Goal: Task Accomplishment & Management: Complete application form

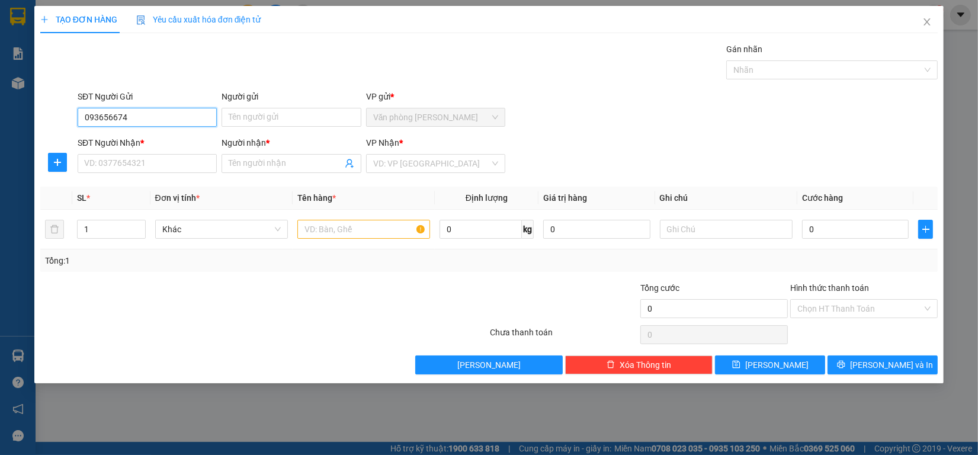
type input "0936566744"
click at [158, 140] on div "0936566744 - [PERSON_NAME]" at bounding box center [147, 141] width 125 height 13
type input "[PERSON_NAME]"
type input "0977804875"
type input "[PERSON_NAME]"
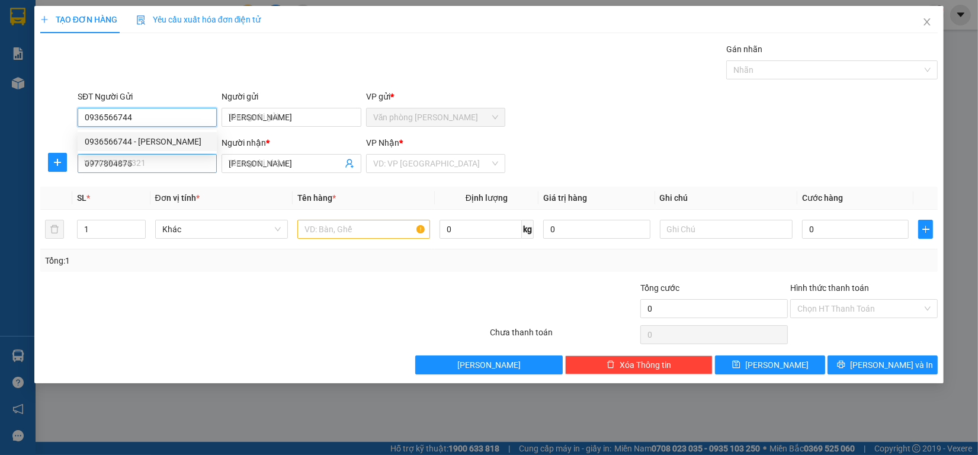
type input "60.000"
type input "0936566744"
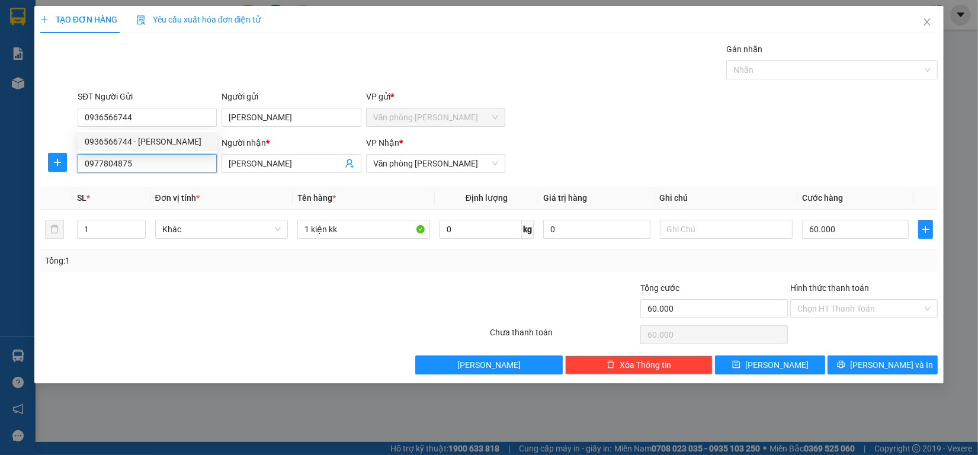
drag, startPoint x: 158, startPoint y: 162, endPoint x: 0, endPoint y: 128, distance: 161.8
click at [0, 128] on div "TẠO ĐƠN HÀNG Yêu cầu xuất hóa đơn điện tử Transit Pickup Surcharge Ids Transit …" at bounding box center [489, 227] width 978 height 455
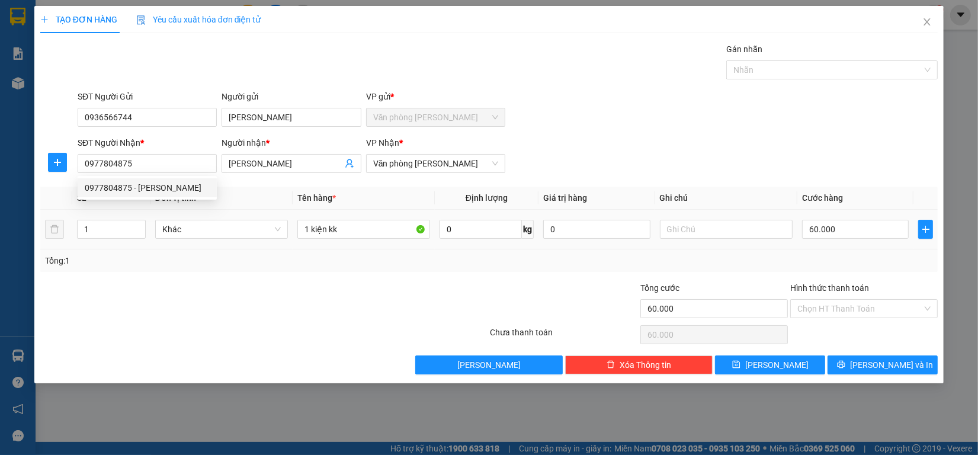
drag, startPoint x: 861, startPoint y: 246, endPoint x: 862, endPoint y: 239, distance: 7.2
click at [861, 245] on td "60.000" at bounding box center [856, 230] width 117 height 40
click at [862, 239] on input "60.000" at bounding box center [855, 229] width 107 height 19
type input "7"
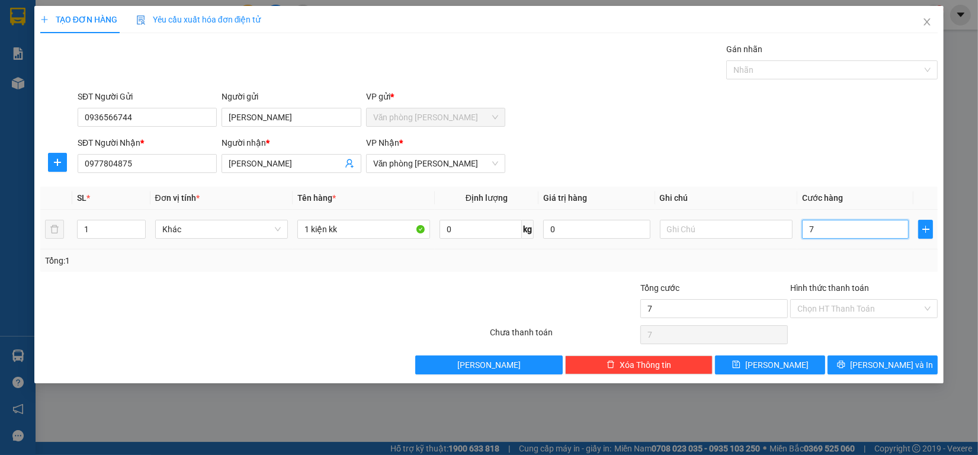
type input "70"
type input "700"
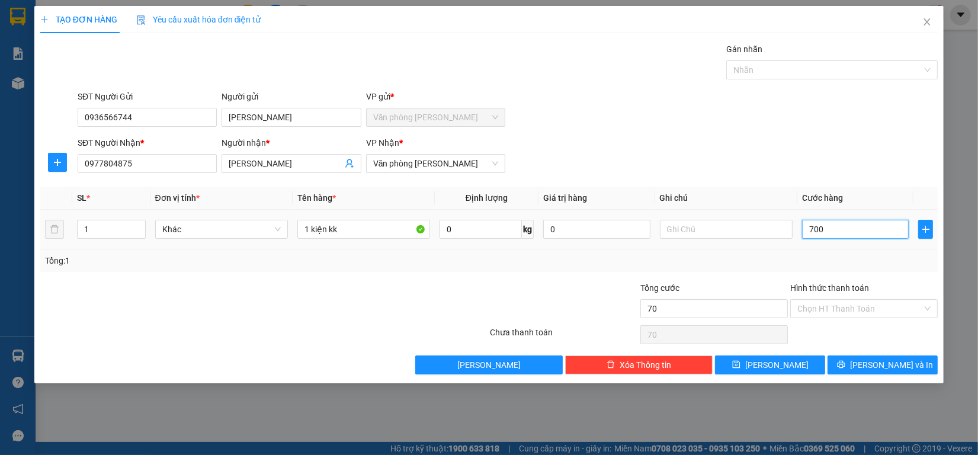
type input "700"
type input "7.000"
type input "70.000"
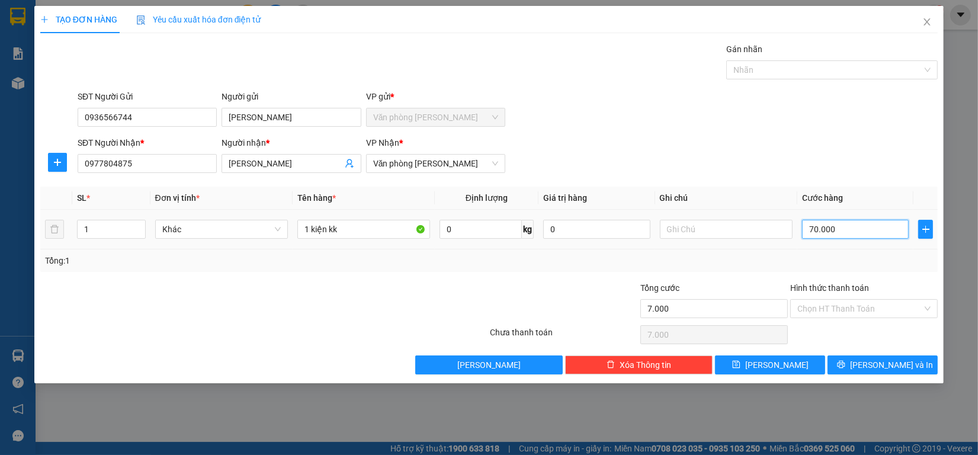
type input "70.000"
click at [875, 371] on div "TẠO ĐƠN HÀNG Yêu cầu xuất hóa đơn điện tử Transit Pickup Surcharge Ids Transit …" at bounding box center [488, 194] width 909 height 377
click at [875, 371] on span "[PERSON_NAME] và In" at bounding box center [891, 364] width 83 height 13
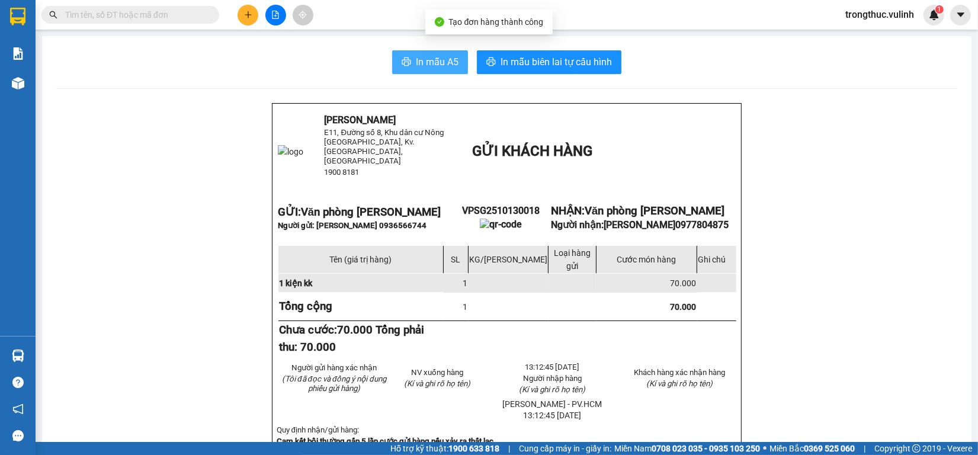
click at [409, 51] on button "In mẫu A5" at bounding box center [430, 62] width 76 height 24
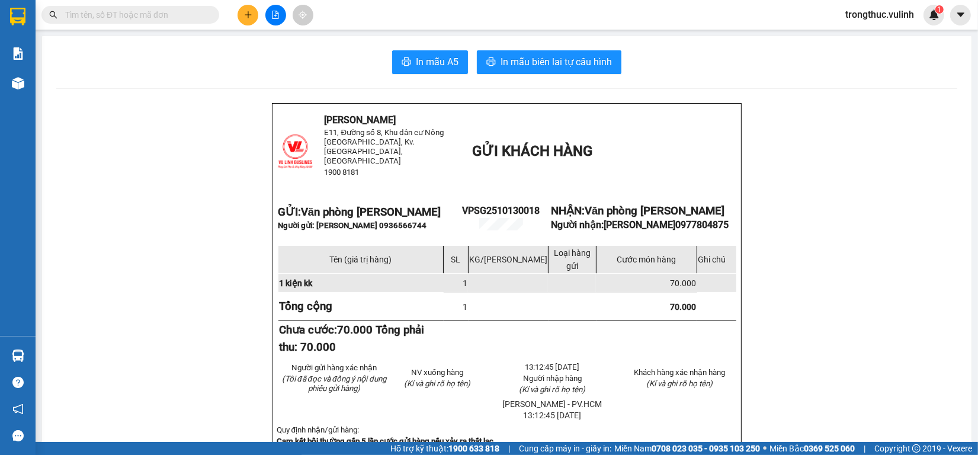
click at [249, 11] on icon "plus" at bounding box center [248, 15] width 8 height 8
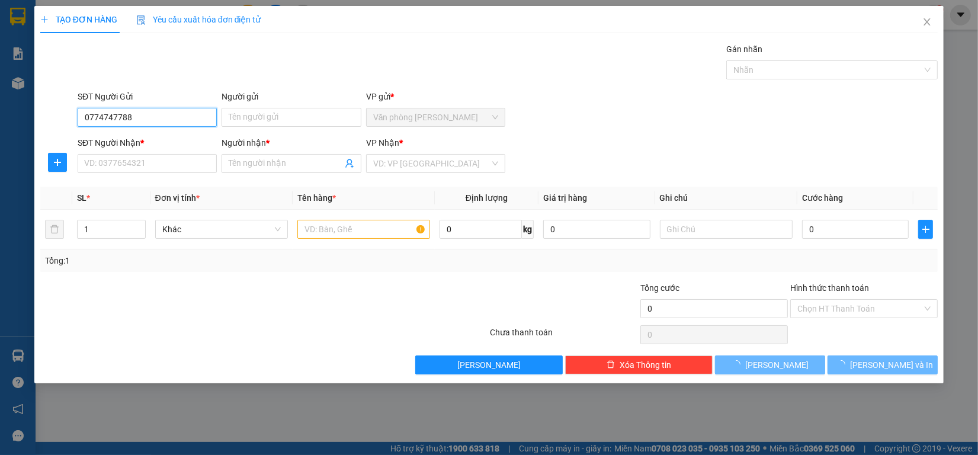
type input "0774747788"
click at [160, 134] on form "SĐT Người Gửi 0774747788 Người gửi Tên người gửi VP gửi * Văn phòng [PERSON_NAM…" at bounding box center [489, 134] width 898 height 88
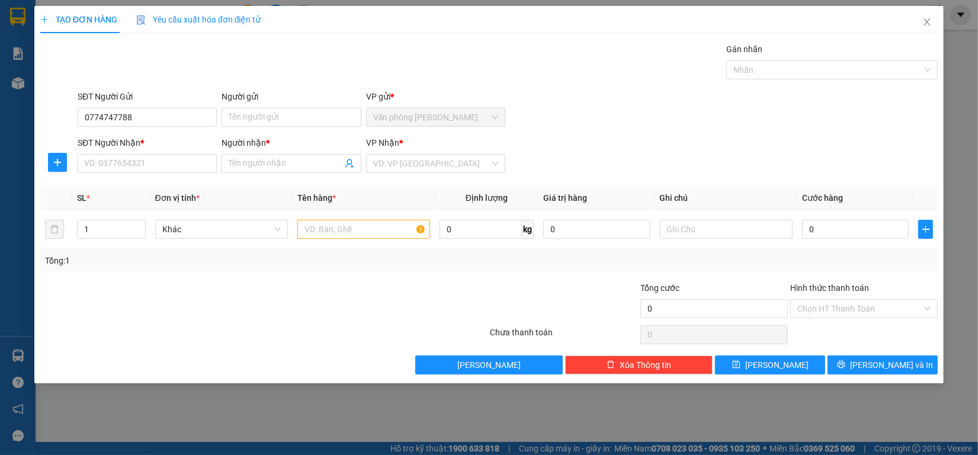
click at [161, 134] on form "SĐT Người Gửi 0774747788 Người gửi Tên người gửi VP gửi * Văn phòng [PERSON_NAM…" at bounding box center [489, 134] width 898 height 88
click at [166, 111] on input "0774747788" at bounding box center [147, 117] width 139 height 19
click at [167, 133] on div "0774747788 - Tiến" at bounding box center [147, 141] width 139 height 19
type input "Tiến"
type input "0939330099"
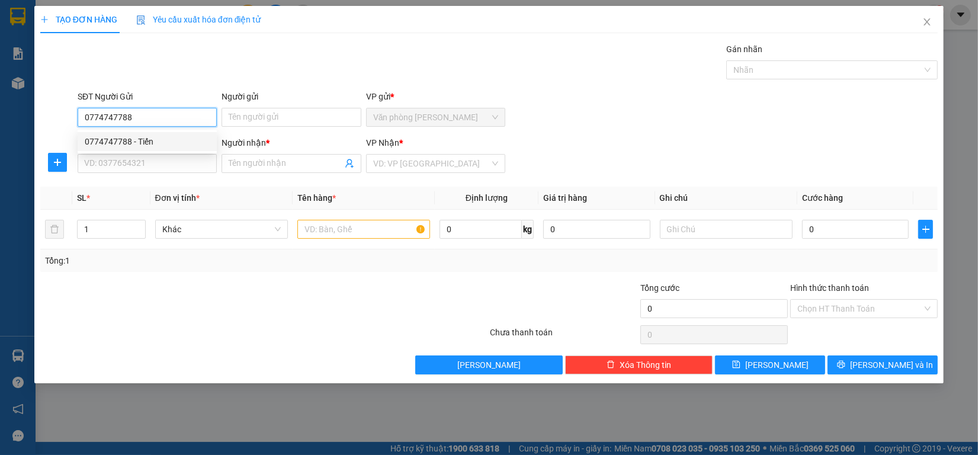
type input "[PERSON_NAME]"
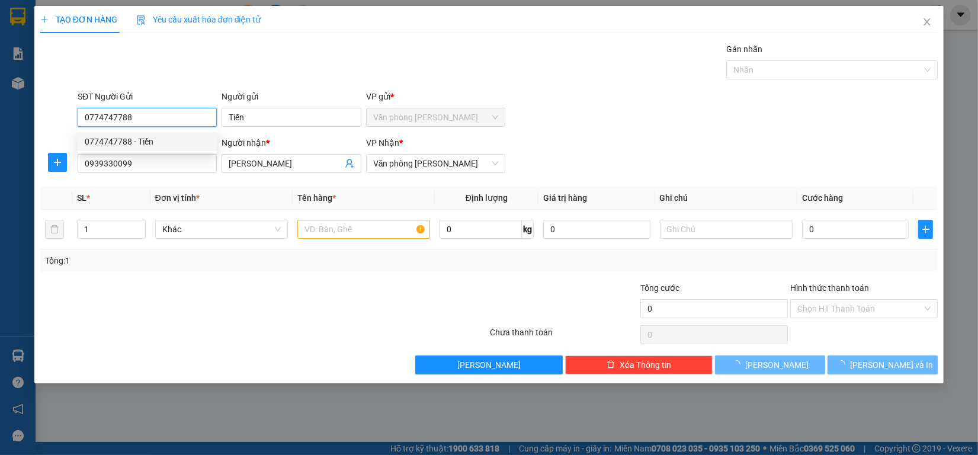
type input "60.000"
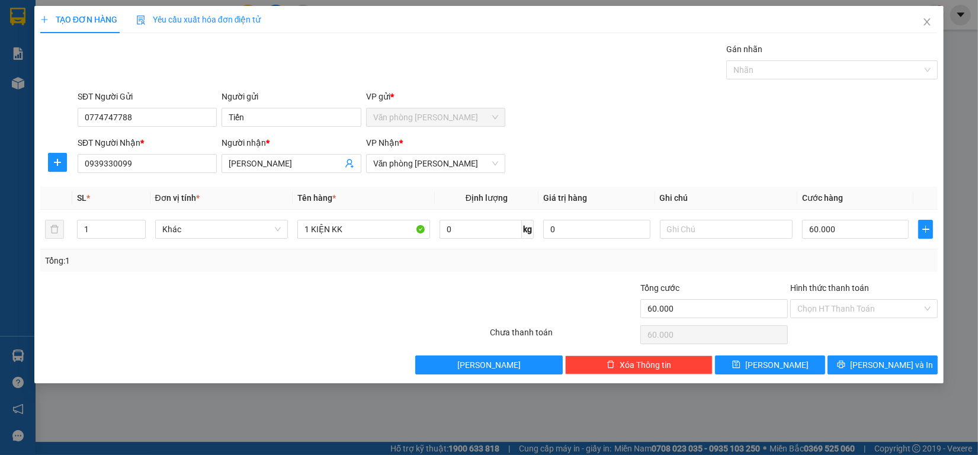
drag, startPoint x: 169, startPoint y: 152, endPoint x: 0, endPoint y: 155, distance: 168.9
click at [0, 155] on div "TẠO ĐƠN HÀNG Yêu cầu xuất hóa đơn điện tử Transit Pickup Surcharge Ids Transit …" at bounding box center [489, 227] width 978 height 455
click at [139, 164] on input "0939330099" at bounding box center [147, 163] width 139 height 19
click at [140, 164] on input "0939330099" at bounding box center [147, 163] width 139 height 19
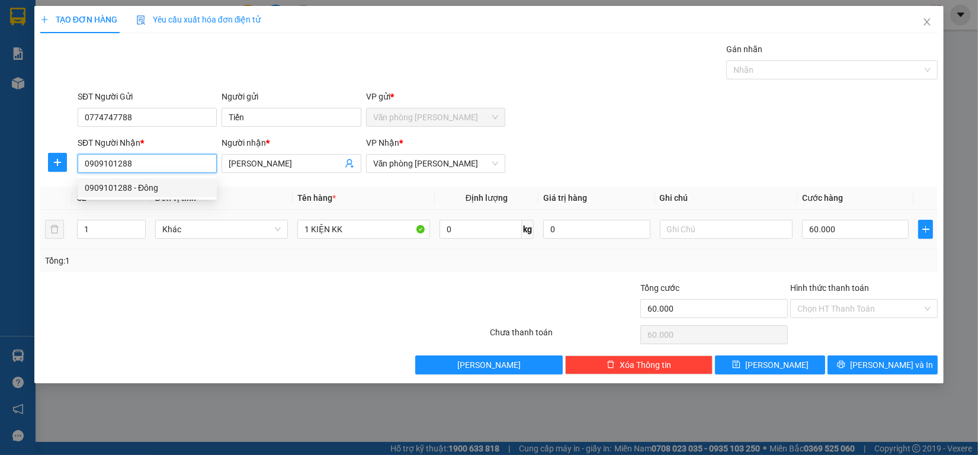
type input "0909101288"
click at [848, 241] on div "60.000" at bounding box center [855, 229] width 107 height 24
click at [198, 157] on input "0909101288" at bounding box center [147, 163] width 139 height 19
click at [152, 187] on div "0909101288 - Đông" at bounding box center [147, 187] width 125 height 13
type input "Đông"
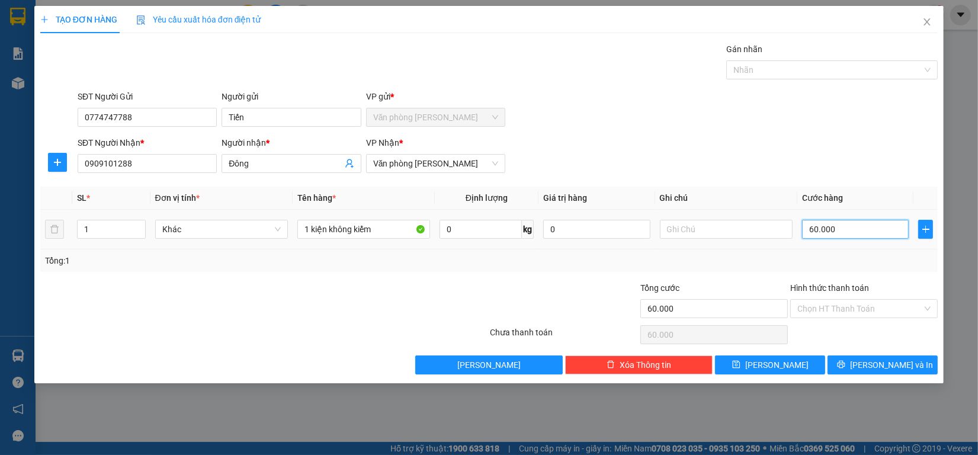
click at [871, 224] on input "60.000" at bounding box center [855, 229] width 107 height 19
type input "7"
type input "70"
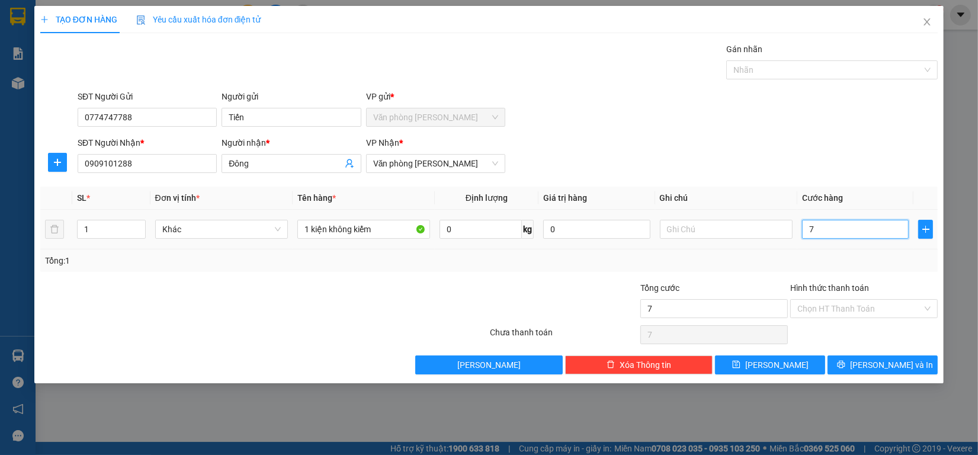
type input "70"
type input "700"
type input "7.000"
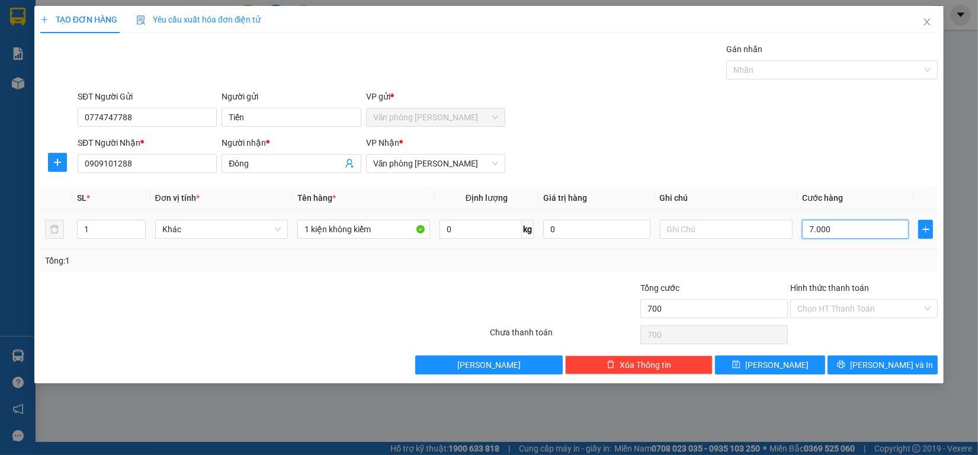
type input "7.000"
type input "70.000"
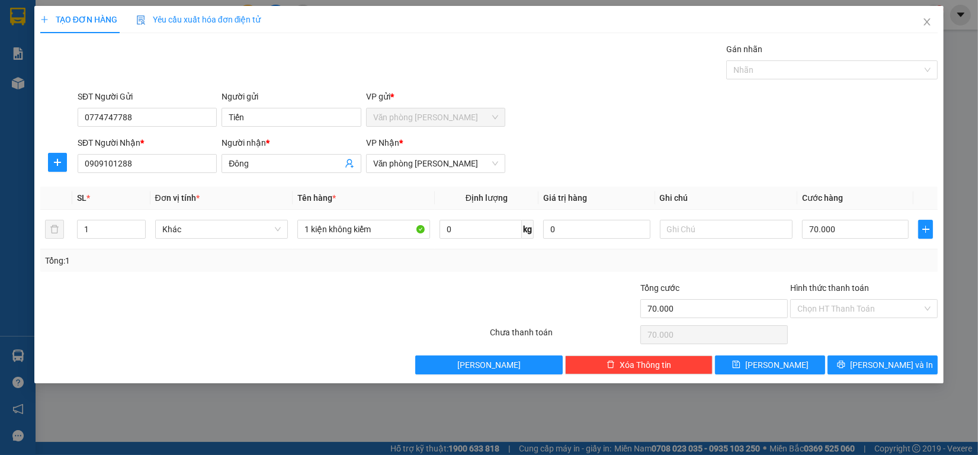
click at [874, 353] on div "Transit Pickup Surcharge Ids Transit Deliver Surcharge Ids Transit Deliver Surc…" at bounding box center [489, 209] width 898 height 332
click at [874, 359] on button "[PERSON_NAME] và In" at bounding box center [883, 365] width 110 height 19
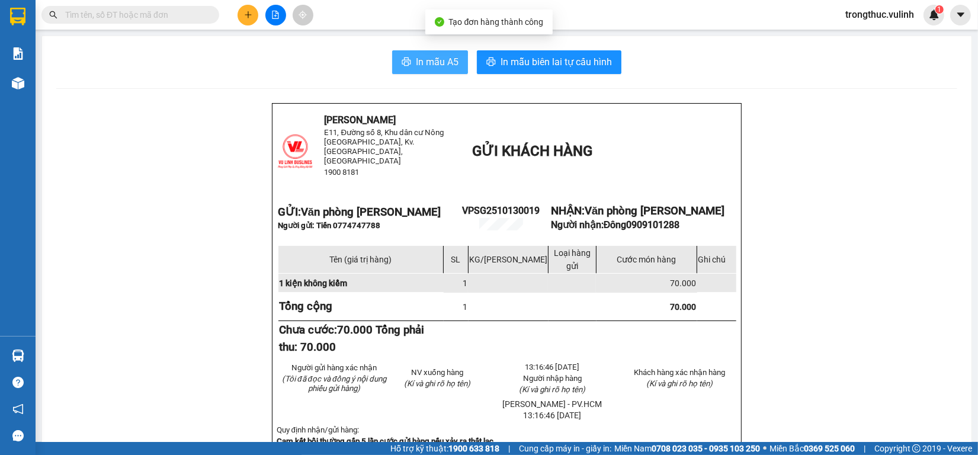
click at [443, 51] on button "In mẫu A5" at bounding box center [430, 62] width 76 height 24
click at [443, 57] on span "In mẫu A5" at bounding box center [437, 62] width 43 height 15
click at [235, 18] on div at bounding box center [275, 15] width 89 height 21
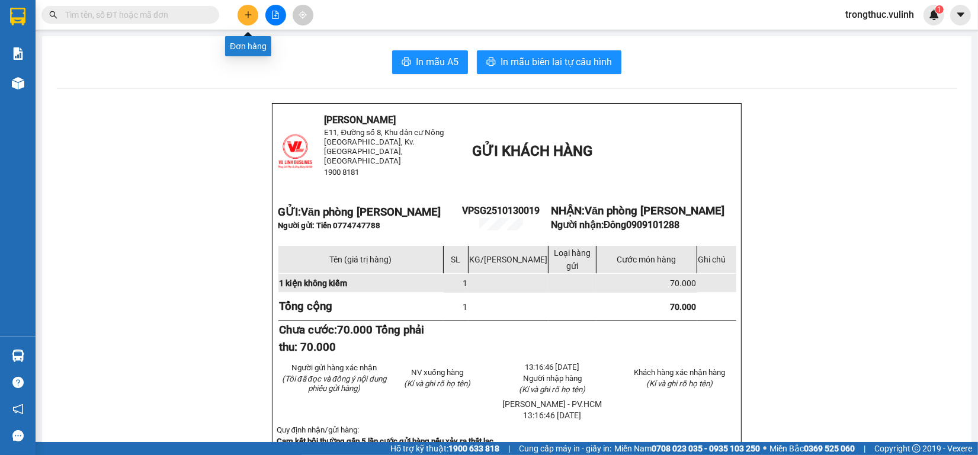
click at [246, 18] on icon "plus" at bounding box center [248, 15] width 8 height 8
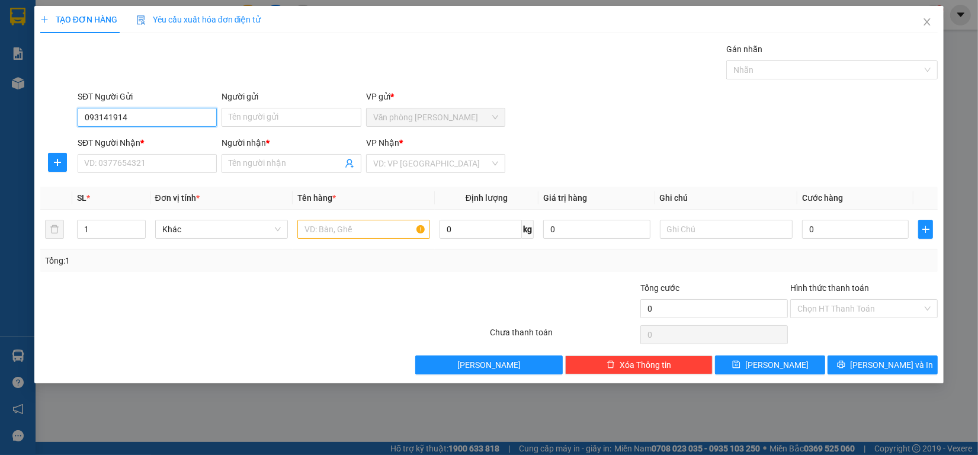
type input "0931419149"
click at [196, 138] on div "0931419149 - Tiến" at bounding box center [147, 141] width 125 height 13
type input "Tiến"
type input "0708634290"
type input "Huyền"
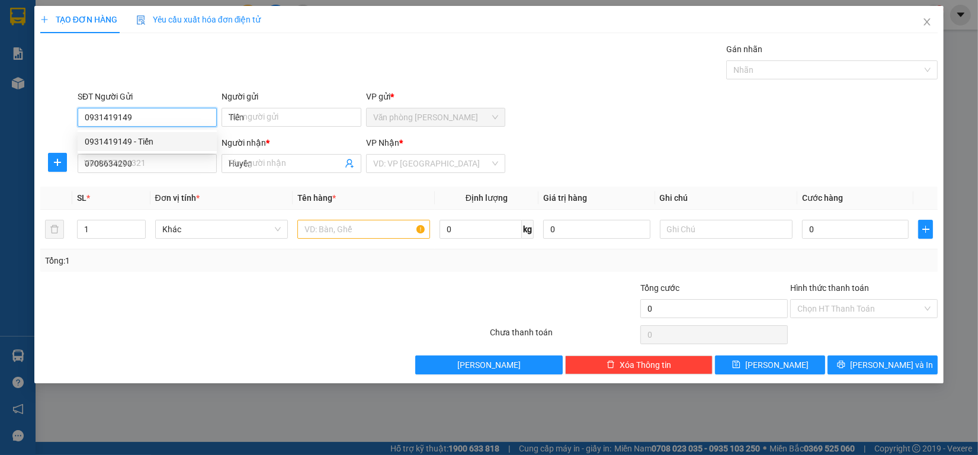
type input "60.000"
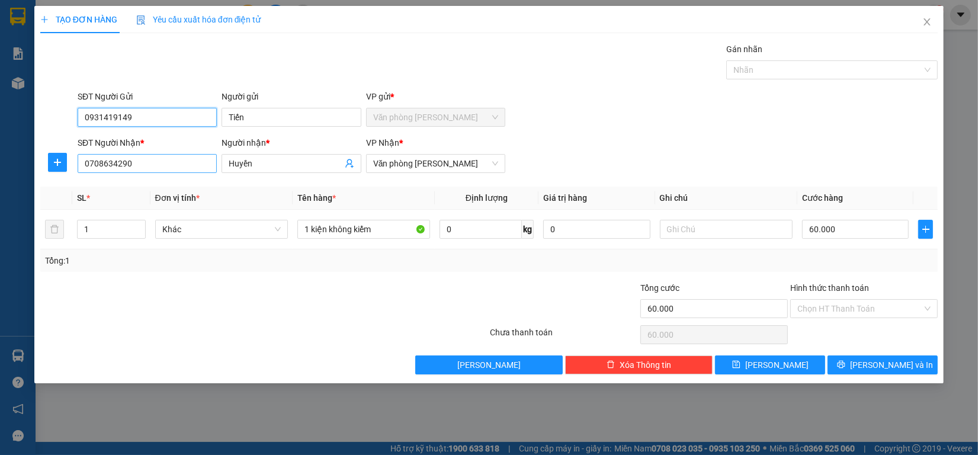
type input "0931419149"
drag, startPoint x: 182, startPoint y: 162, endPoint x: 0, endPoint y: 164, distance: 182.5
click at [0, 164] on div "TẠO ĐƠN HÀNG Yêu cầu xuất hóa đơn điện tử Transit Pickup Surcharge Ids Transit …" at bounding box center [489, 227] width 978 height 455
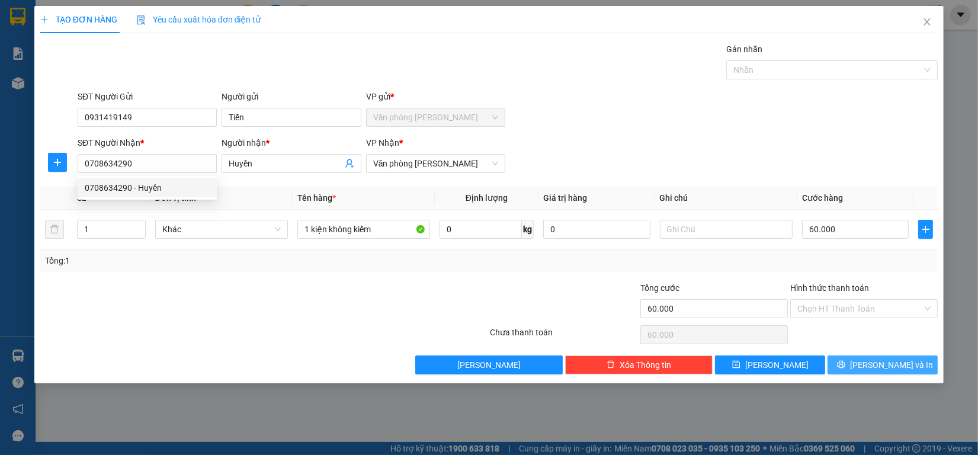
click at [846, 368] on icon "printer" at bounding box center [841, 364] width 8 height 8
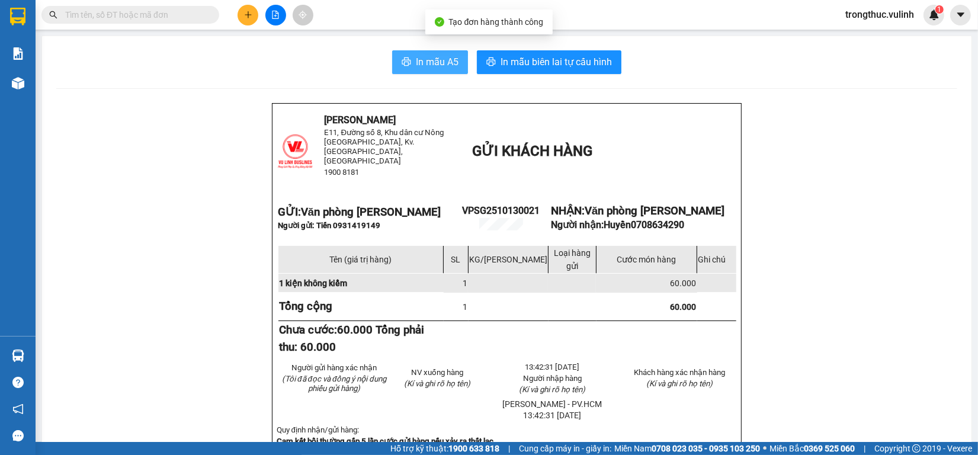
click at [402, 62] on icon "printer" at bounding box center [406, 61] width 9 height 9
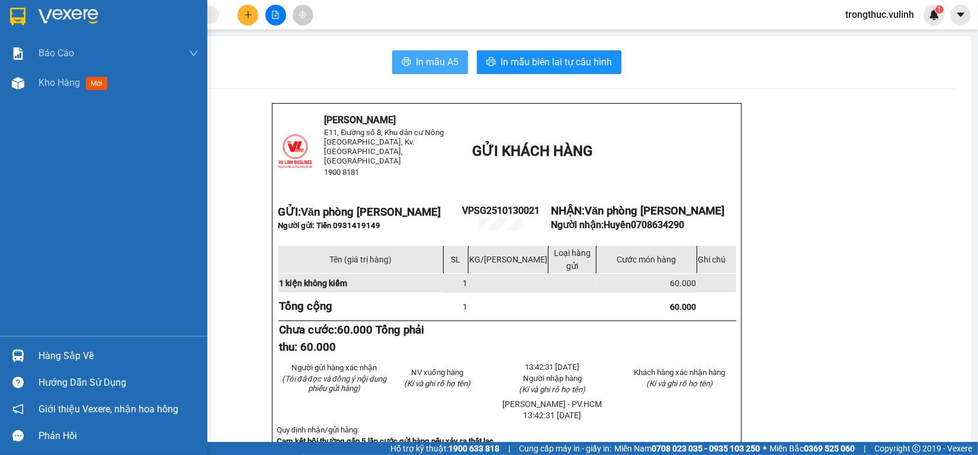
click at [19, 359] on img at bounding box center [18, 356] width 12 height 12
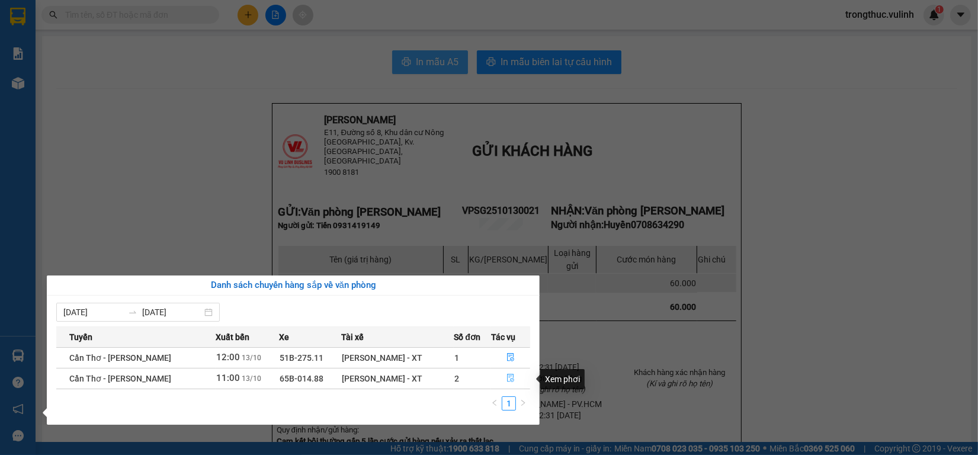
click at [513, 382] on icon "file-done" at bounding box center [510, 378] width 7 height 8
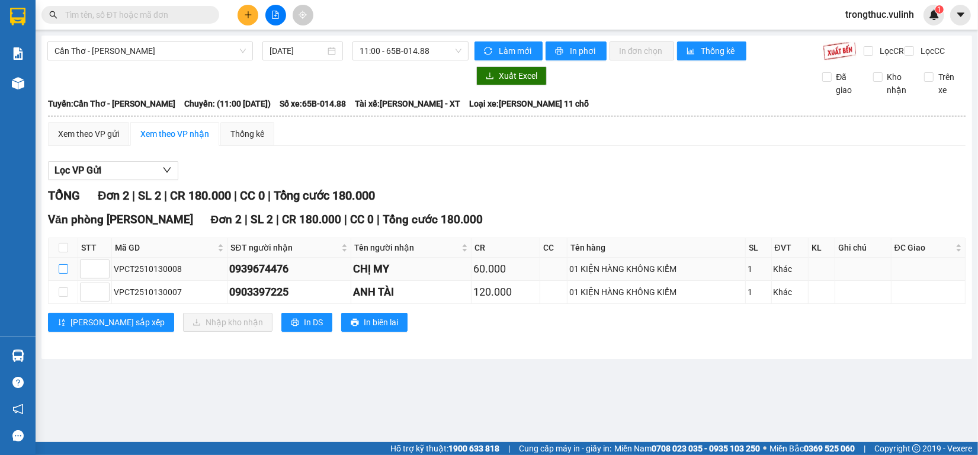
click at [63, 274] on input "checkbox" at bounding box center [63, 268] width 9 height 9
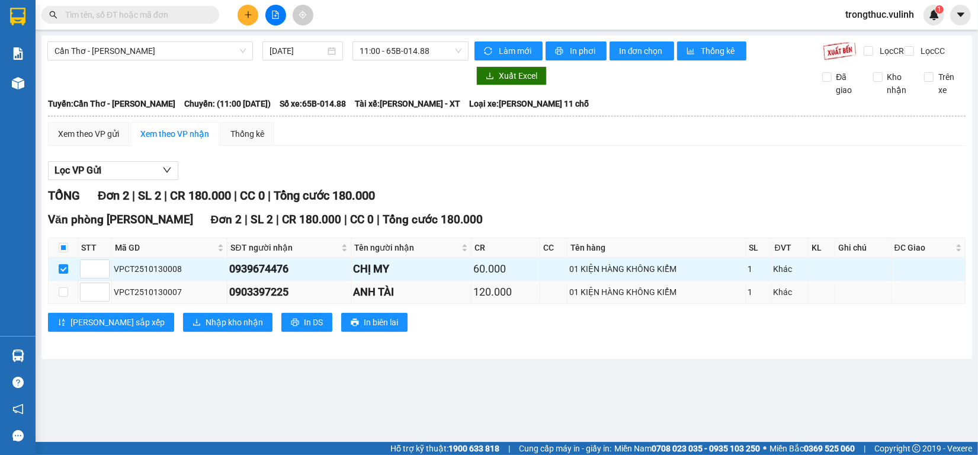
click at [64, 304] on td at bounding box center [64, 292] width 30 height 23
click at [64, 297] on input "checkbox" at bounding box center [63, 291] width 9 height 9
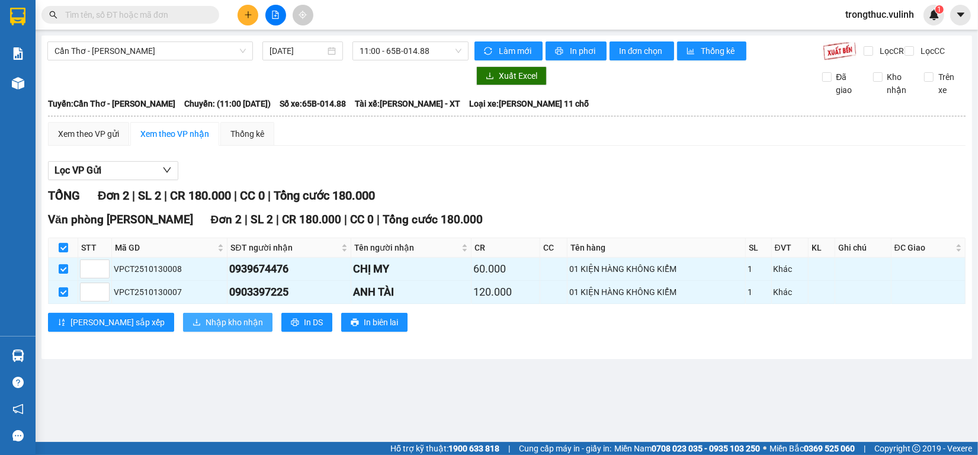
click at [206, 329] on span "Nhập kho nhận" at bounding box center [234, 322] width 57 height 13
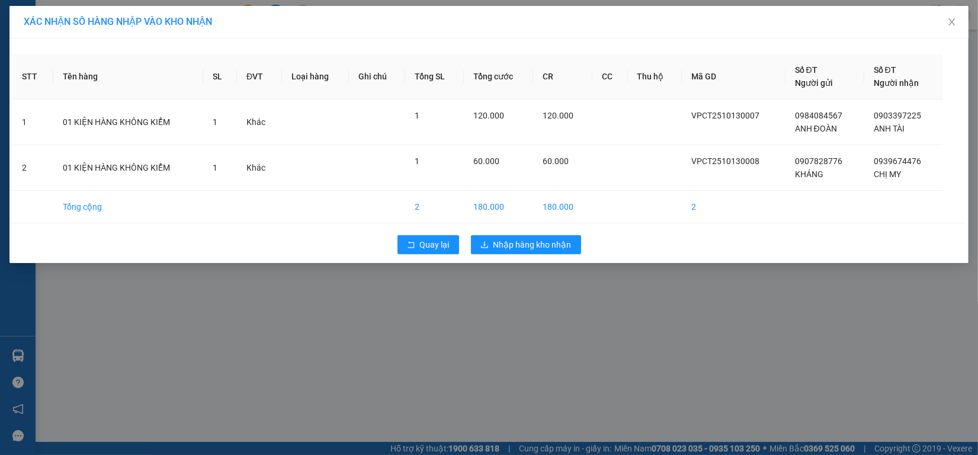
click at [510, 235] on div "Quay lại Nhập hàng kho nhận" at bounding box center [488, 244] width 953 height 31
click at [536, 267] on div "XÁC NHẬN SỐ HÀNG NHẬP VÀO KHO NHẬN STT Tên hàng SL ĐVT Loại hàng Ghi chú Tổng S…" at bounding box center [489, 227] width 978 height 455
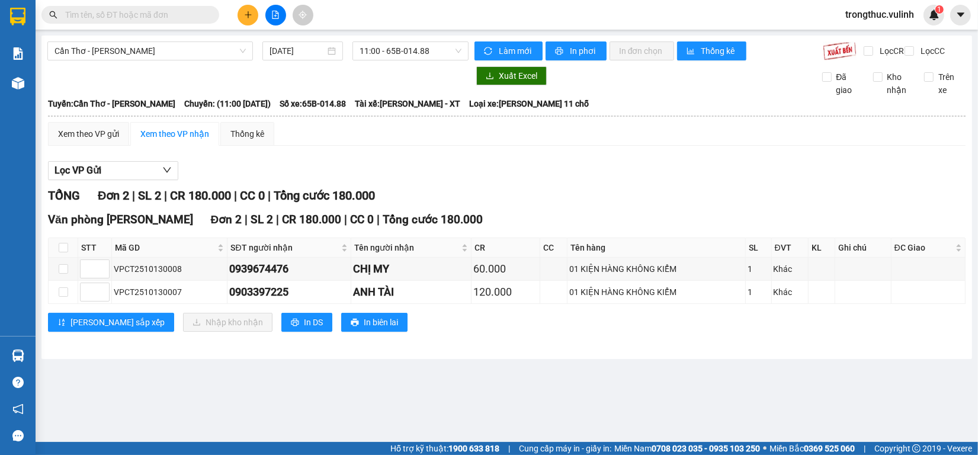
click at [543, 246] on div "Văn phòng Cao Thắng Đơn 2 | SL 2 | CR 180.000 | CC 0 | Tổng cước 180.000 STT Mã…" at bounding box center [507, 276] width 918 height 130
click at [67, 274] on input "checkbox" at bounding box center [63, 268] width 9 height 9
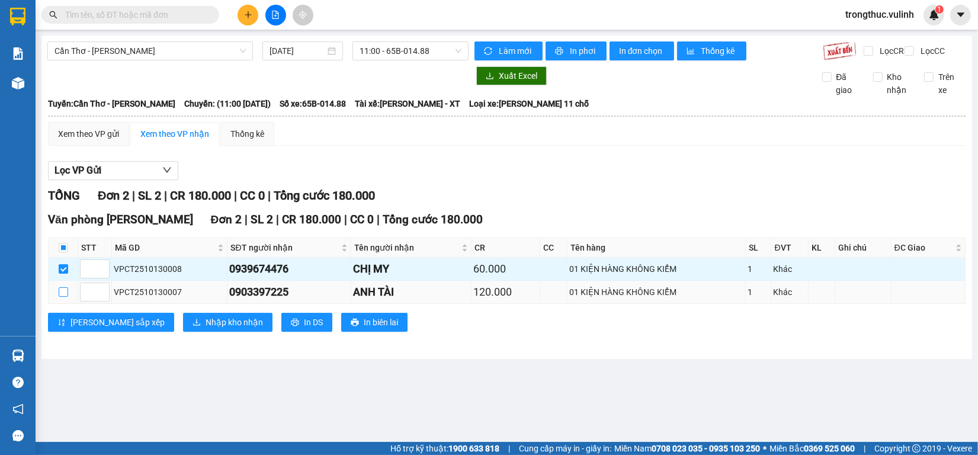
click at [61, 297] on input "checkbox" at bounding box center [63, 291] width 9 height 9
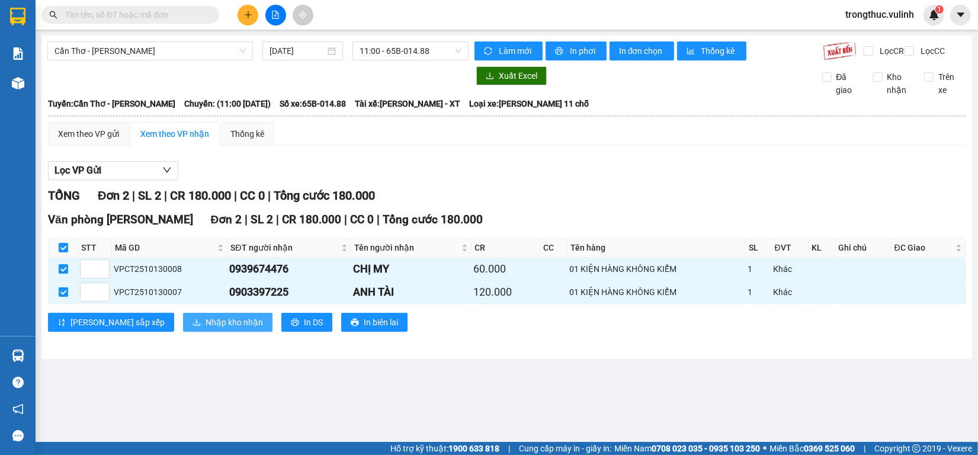
drag, startPoint x: 173, startPoint y: 316, endPoint x: 177, endPoint y: 329, distance: 13.5
click at [174, 317] on div "Văn phòng Cao Thắng Đơn 2 | SL 2 | CR 180.000 | CC 0 | Tổng cước 180.000 STT Mã…" at bounding box center [507, 276] width 918 height 130
click at [206, 329] on span "Nhập kho nhận" at bounding box center [234, 322] width 57 height 13
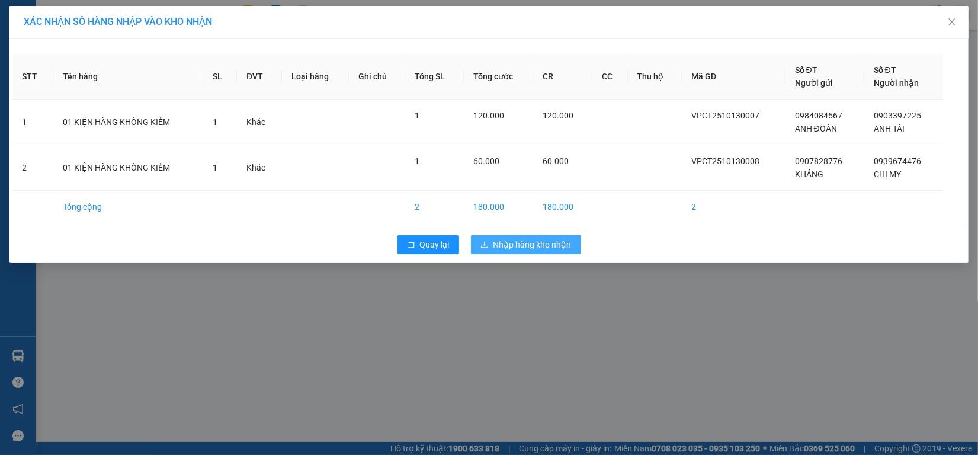
drag, startPoint x: 527, startPoint y: 235, endPoint x: 528, endPoint y: 244, distance: 8.9
click at [528, 235] on button "Nhập hàng kho nhận" at bounding box center [526, 244] width 110 height 19
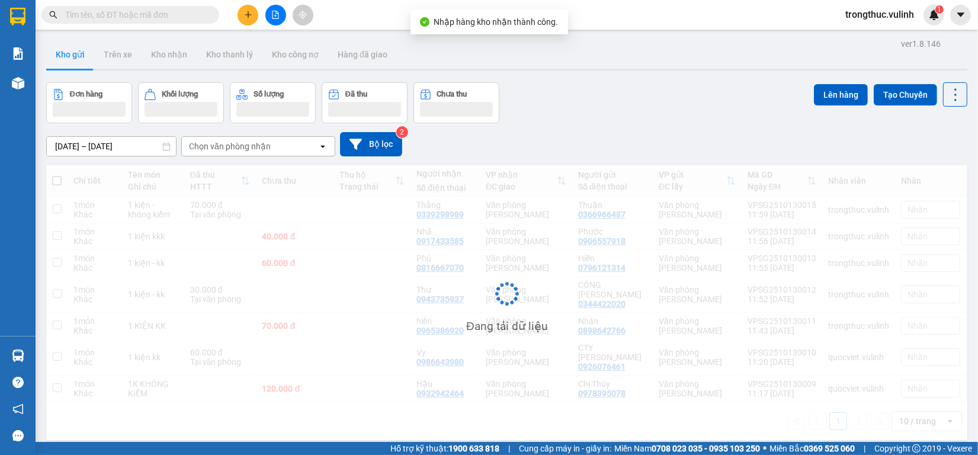
click at [529, 246] on div "Đang tải dữ liệu" at bounding box center [506, 302] width 921 height 275
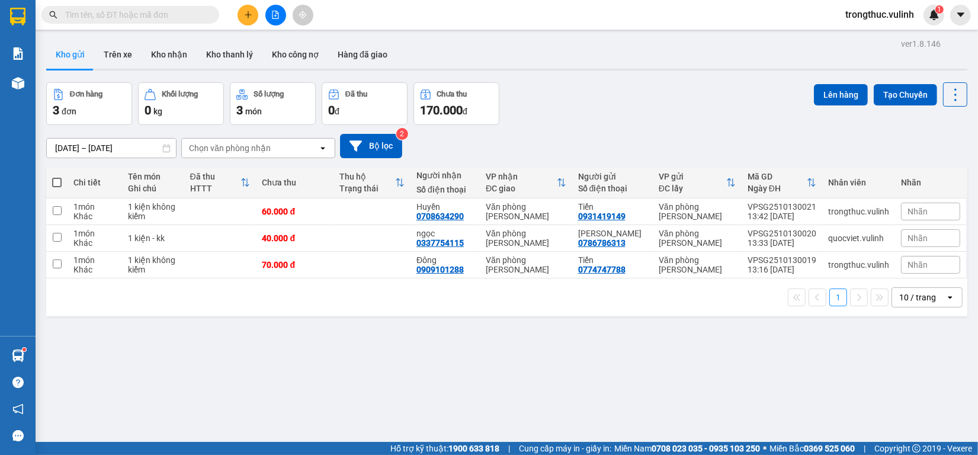
click at [246, 21] on button at bounding box center [248, 15] width 21 height 21
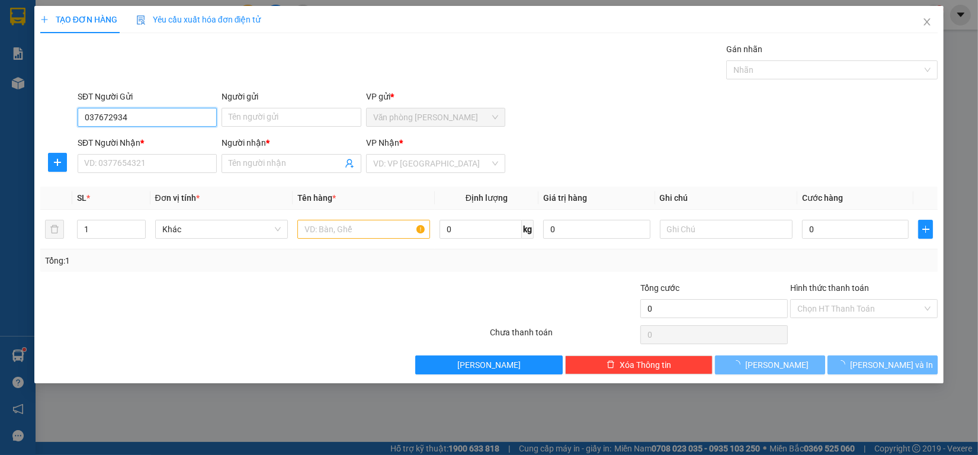
type input "0376729343"
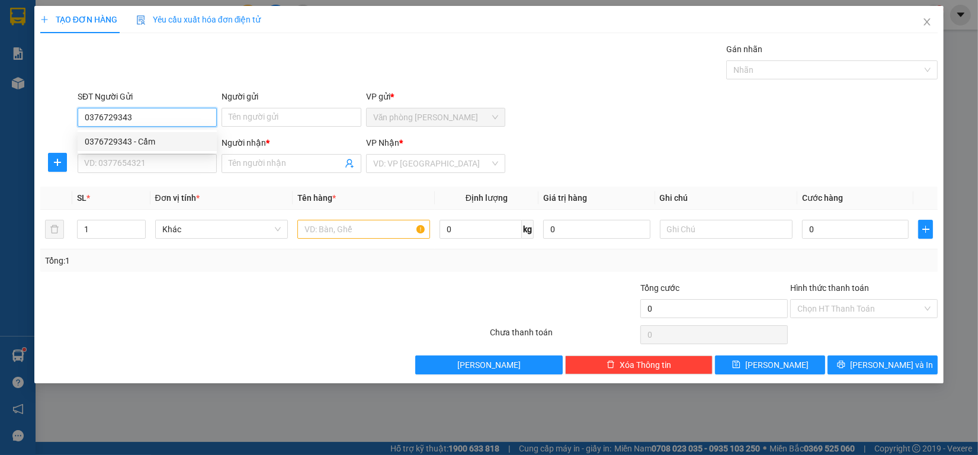
click at [161, 143] on div "0376729343 - Cẩm" at bounding box center [147, 141] width 125 height 13
type input "Cẩm"
type input "0948656549"
type input "Đạt"
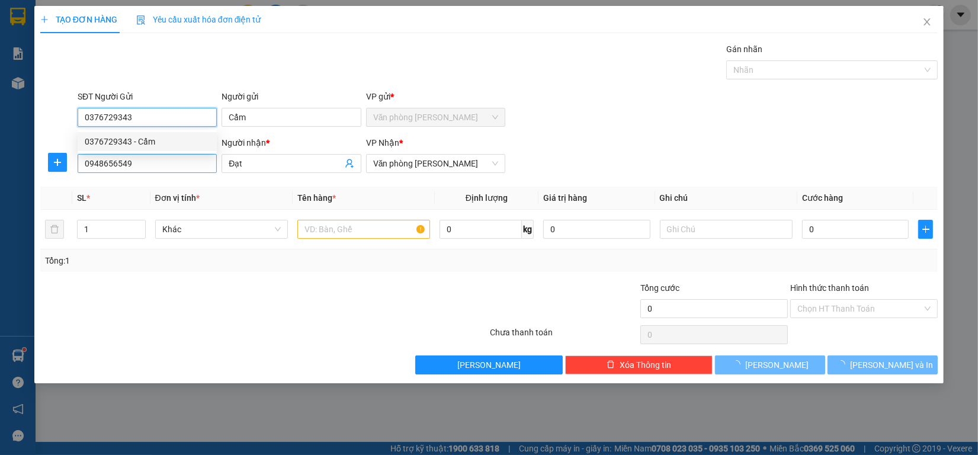
type input "50.000"
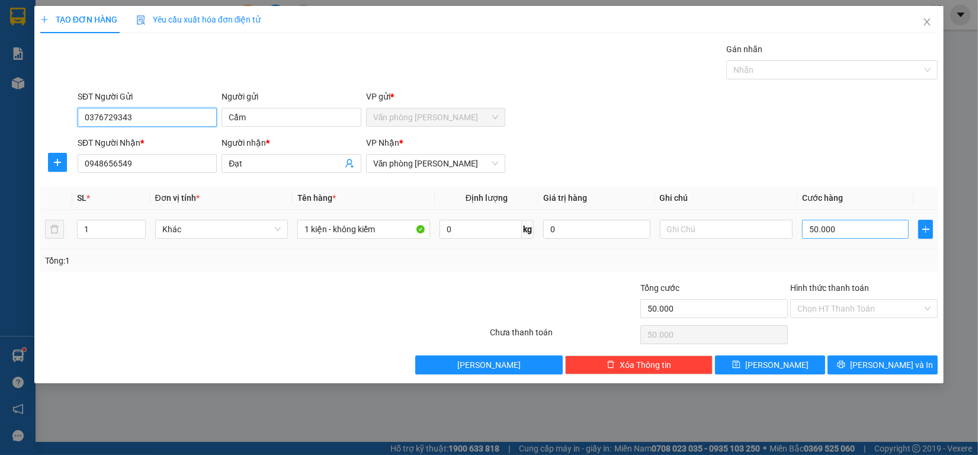
type input "0376729343"
click at [848, 230] on input "50.000" at bounding box center [855, 229] width 107 height 19
type input "7"
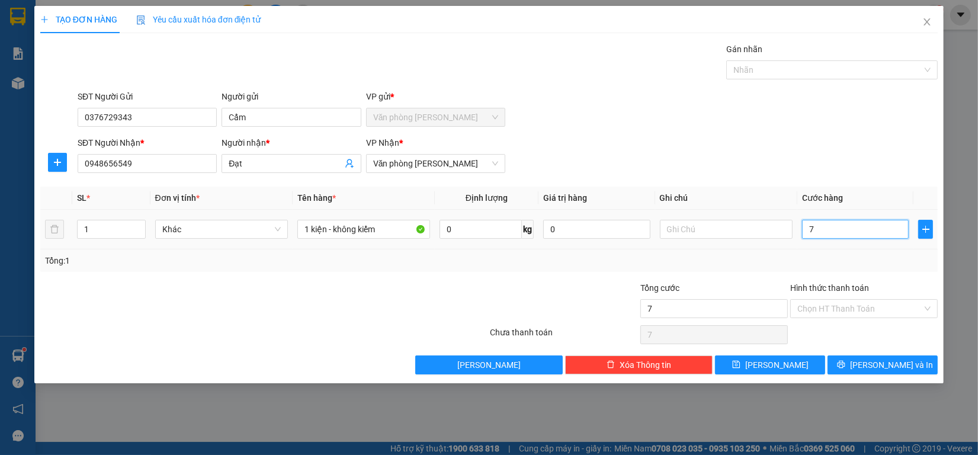
type input "70"
type input "700"
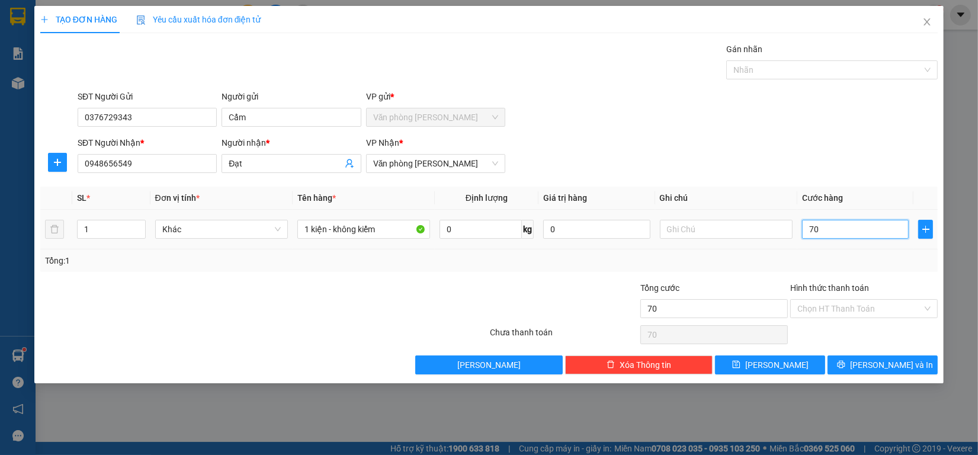
type input "700"
type input "7.000"
type input "70.000"
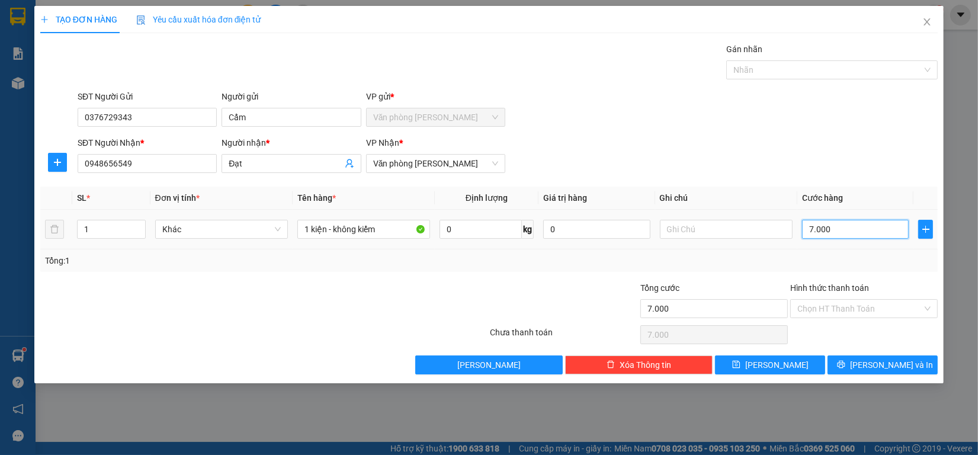
type input "70.000"
click at [818, 312] on input "Hình thức thanh toán" at bounding box center [860, 309] width 125 height 18
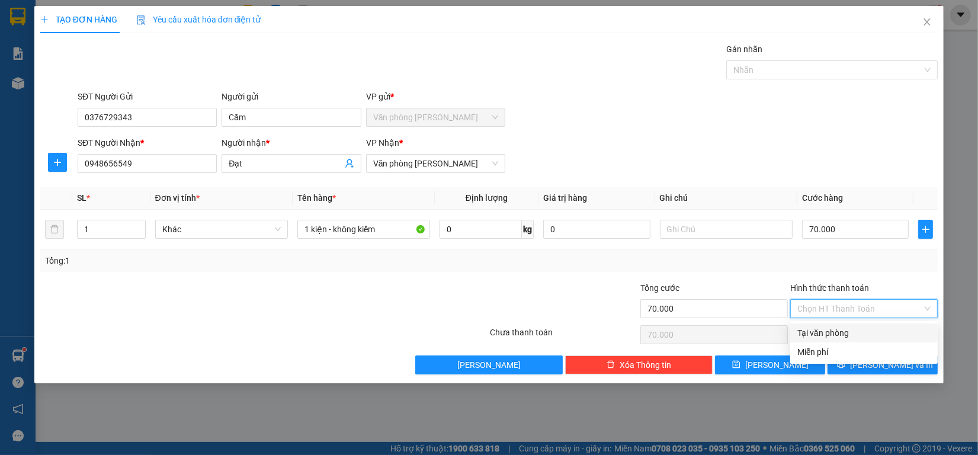
click at [827, 330] on div "Tại văn phòng" at bounding box center [864, 332] width 133 height 13
type input "0"
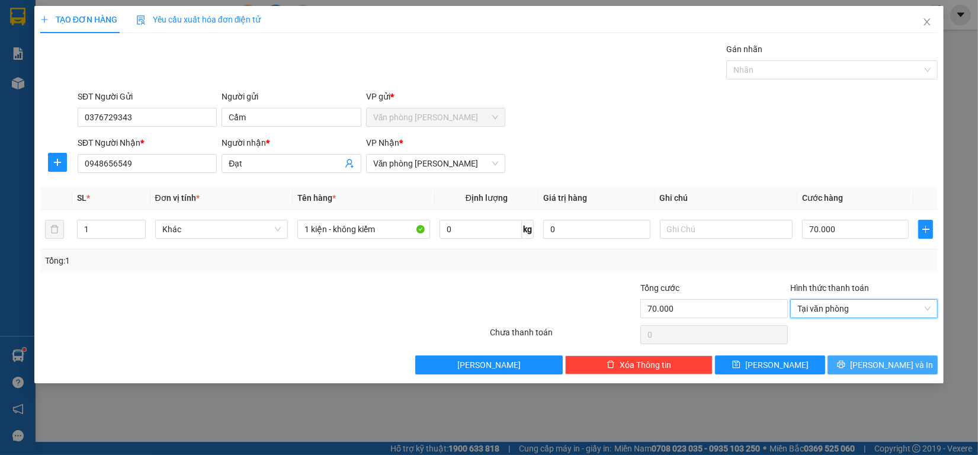
click at [879, 359] on span "[PERSON_NAME] và In" at bounding box center [891, 364] width 83 height 13
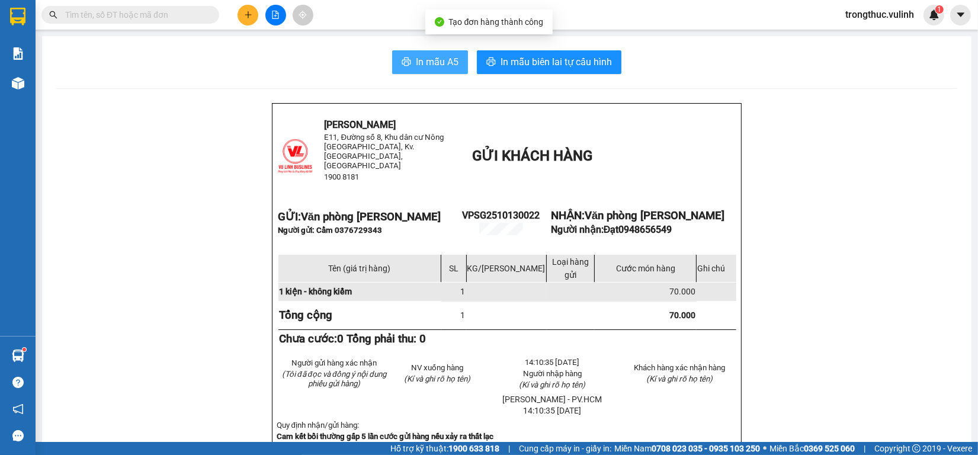
click at [434, 69] on span "In mẫu A5" at bounding box center [437, 62] width 43 height 15
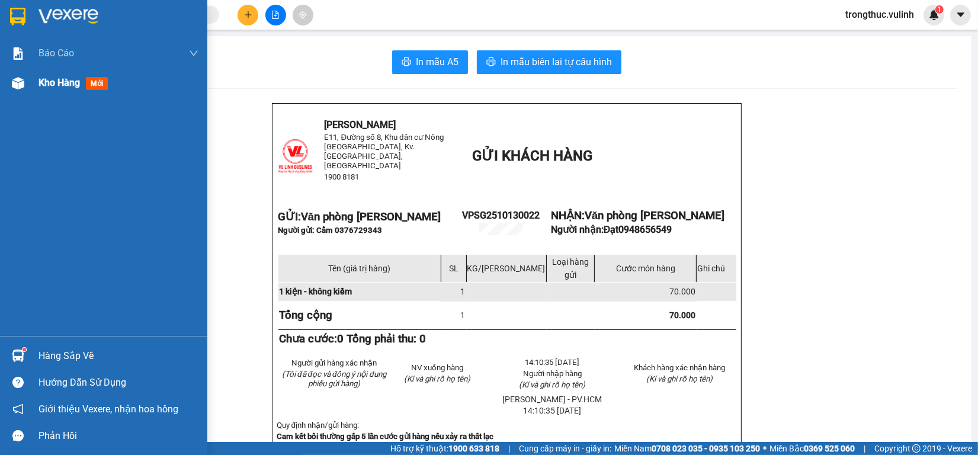
click at [50, 75] on div "Kho hàng mới" at bounding box center [76, 82] width 74 height 15
